Goal: Information Seeking & Learning: Find specific fact

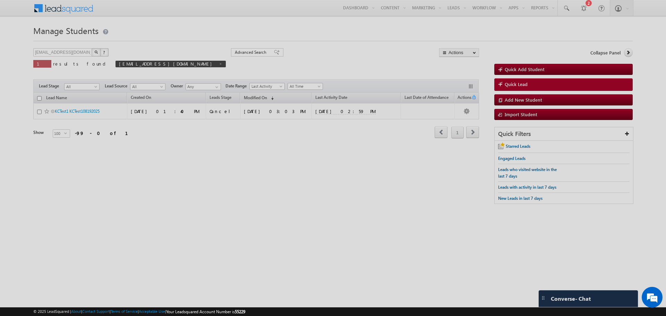
click at [151, 63] on div at bounding box center [333, 158] width 666 height 316
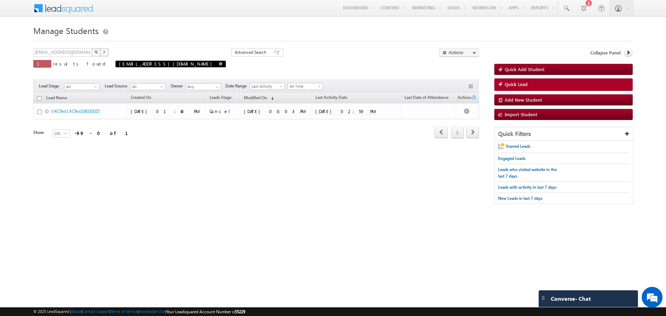
click at [219, 65] on span at bounding box center [220, 63] width 3 height 3
type input "Search Leads"
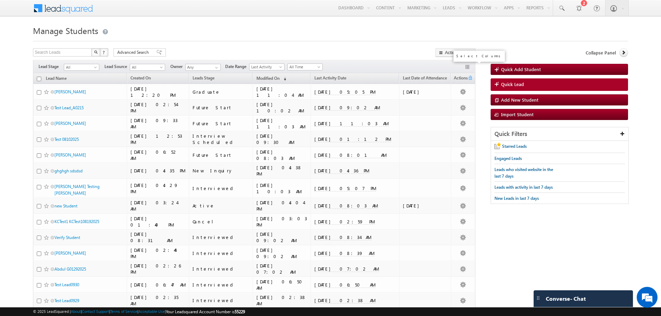
click at [466, 67] on button "button" at bounding box center [468, 67] width 7 height 7
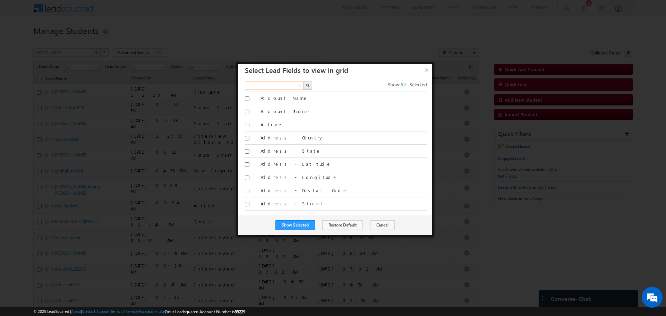
click at [261, 88] on input "text" at bounding box center [274, 86] width 59 height 8
type input "student"
click at [238, 204] on div "× Select Lead Fields to view in grid student x Show: All | Selected All Account…" at bounding box center [335, 150] width 199 height 176
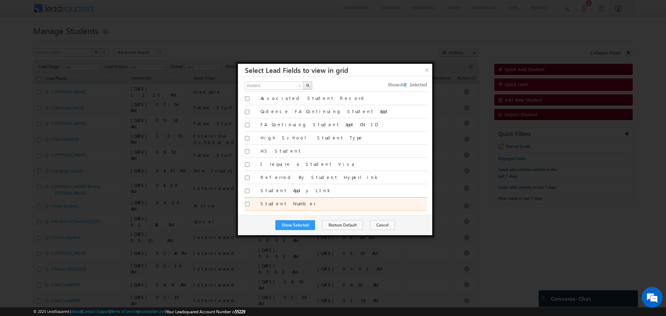
click at [246, 204] on input "Student Number" at bounding box center [247, 204] width 5 height 5
checkbox input "true"
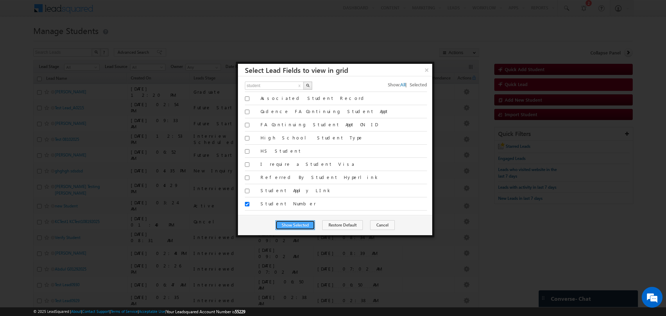
click at [296, 228] on button "Show Selected" at bounding box center [296, 225] width 40 height 10
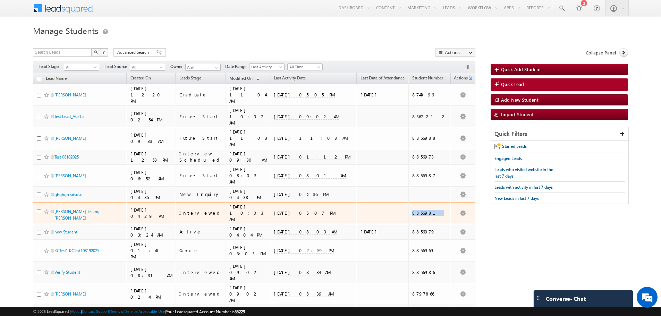
click at [416, 210] on div "8856981" at bounding box center [429, 213] width 35 height 6
copy div "8856981"
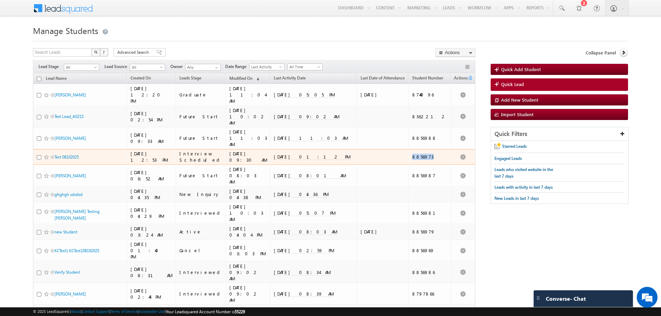
drag, startPoint x: 439, startPoint y: 142, endPoint x: 414, endPoint y: 141, distance: 25.7
click at [414, 149] on td "8856973" at bounding box center [430, 157] width 42 height 16
copy div "8856973"
click at [70, 154] on link "Test 08102025" at bounding box center [67, 156] width 24 height 5
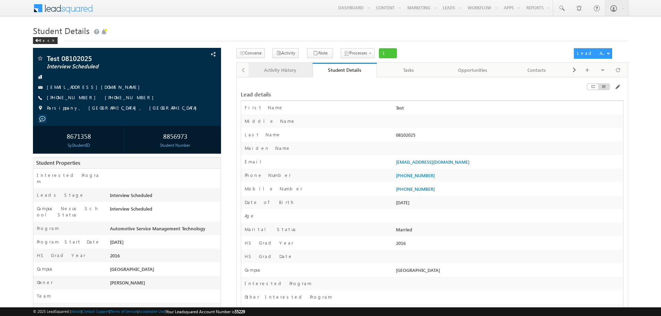
click at [294, 73] on div "Activity History" at bounding box center [280, 70] width 52 height 8
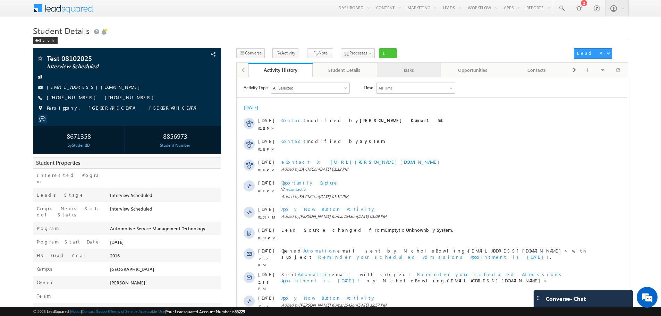
click at [411, 71] on div "Tasks" at bounding box center [409, 70] width 52 height 8
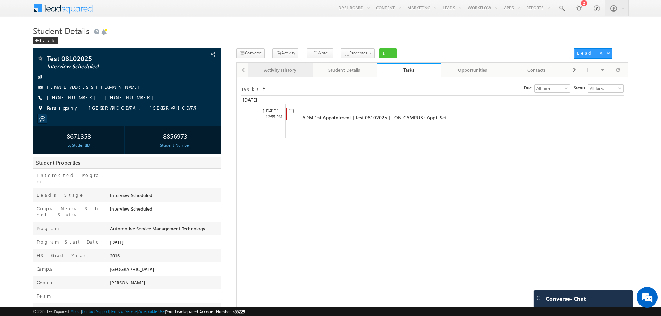
click at [272, 72] on div "Activity History" at bounding box center [280, 70] width 52 height 8
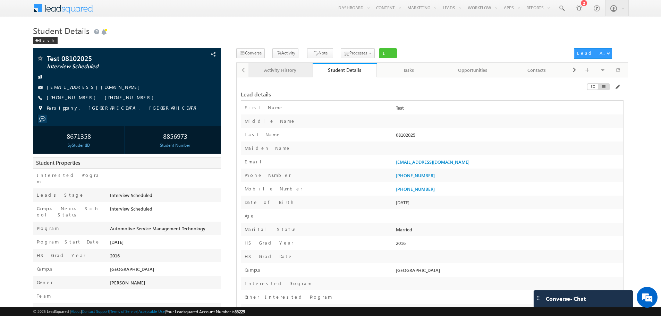
click at [271, 74] on div "Activity History" at bounding box center [280, 70] width 52 height 8
